Goal: Information Seeking & Learning: Learn about a topic

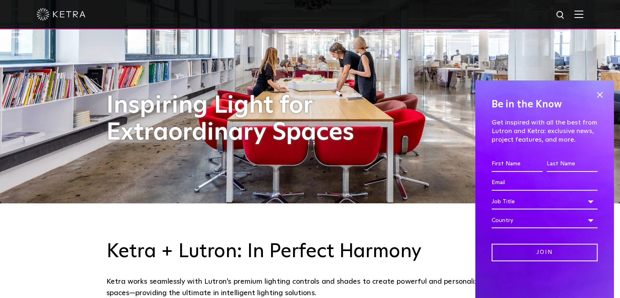
scroll to position [82, 0]
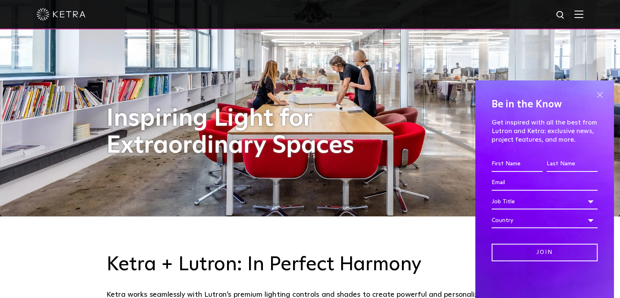
click at [605, 94] on span at bounding box center [600, 95] width 12 height 12
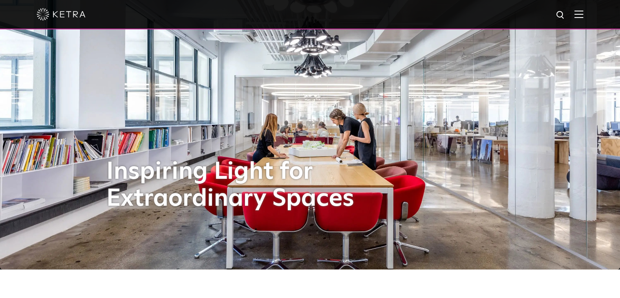
scroll to position [0, 0]
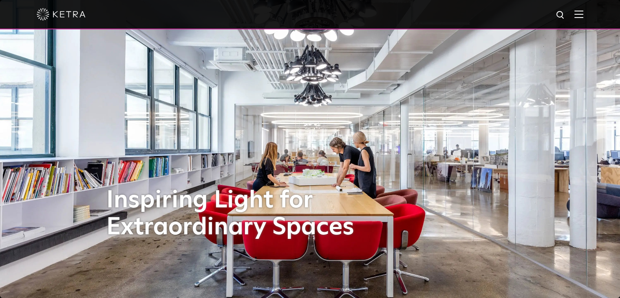
click at [540, 159] on img at bounding box center [310, 149] width 620 height 298
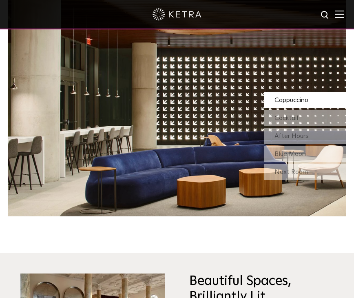
scroll to position [612, 0]
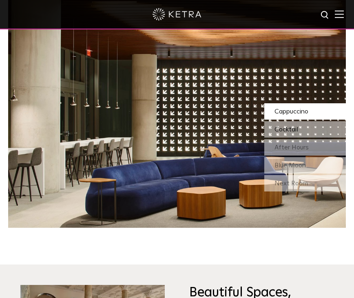
click at [307, 127] on div "Cocktail" at bounding box center [305, 129] width 82 height 16
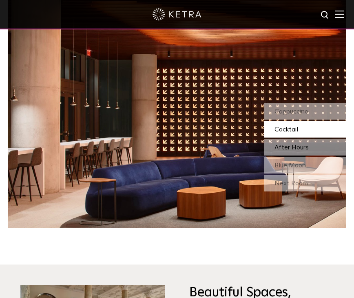
click at [294, 145] on span "After Hours" at bounding box center [291, 147] width 34 height 7
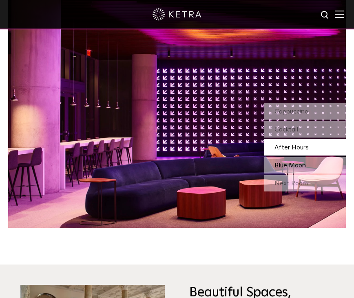
click at [292, 167] on span "Blue Moon" at bounding box center [289, 165] width 31 height 7
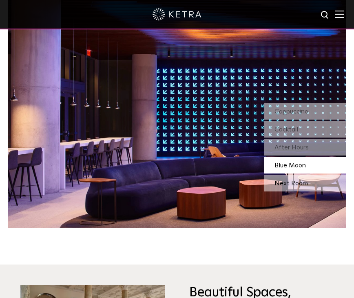
click at [289, 183] on div "Next Room" at bounding box center [305, 183] width 82 height 16
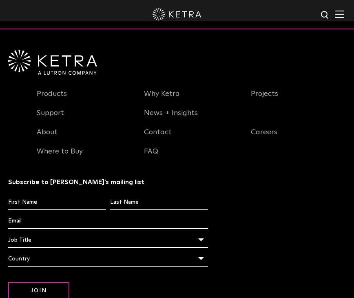
scroll to position [1427, 0]
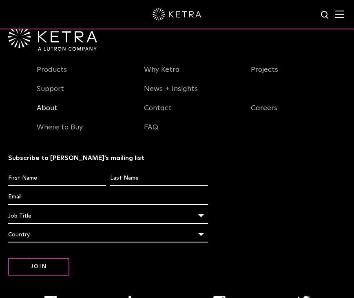
click at [48, 110] on link "About" at bounding box center [47, 113] width 21 height 19
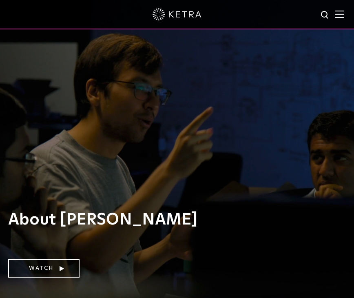
click at [181, 18] on img at bounding box center [177, 14] width 49 height 12
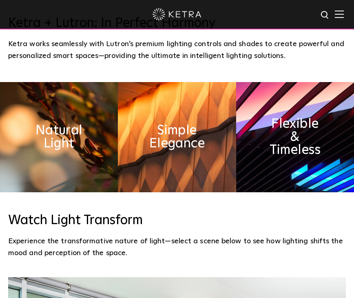
scroll to position [326, 0]
